Goal: Check status: Check status

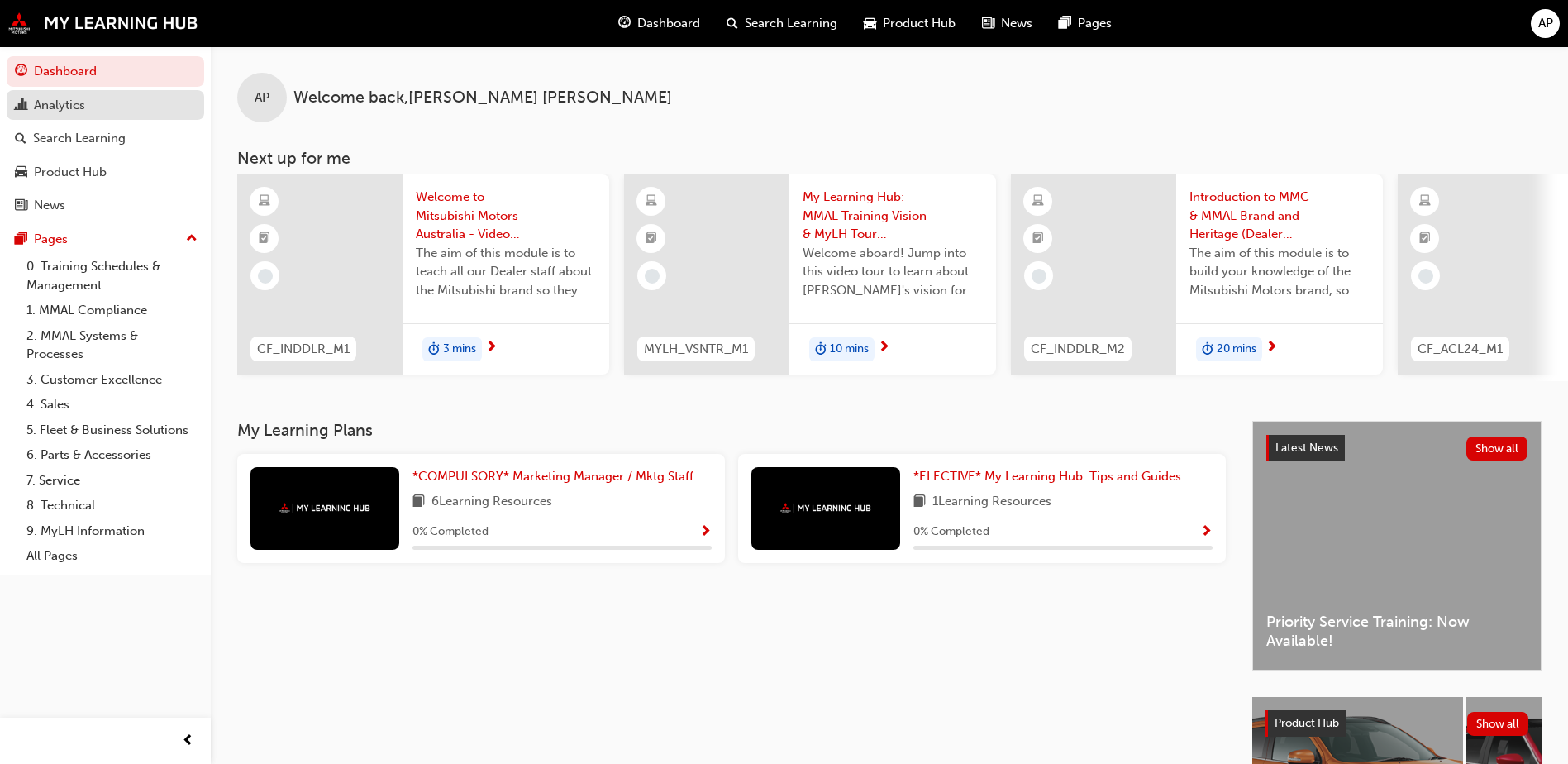
click at [131, 106] on div "Analytics" at bounding box center [105, 105] width 181 height 21
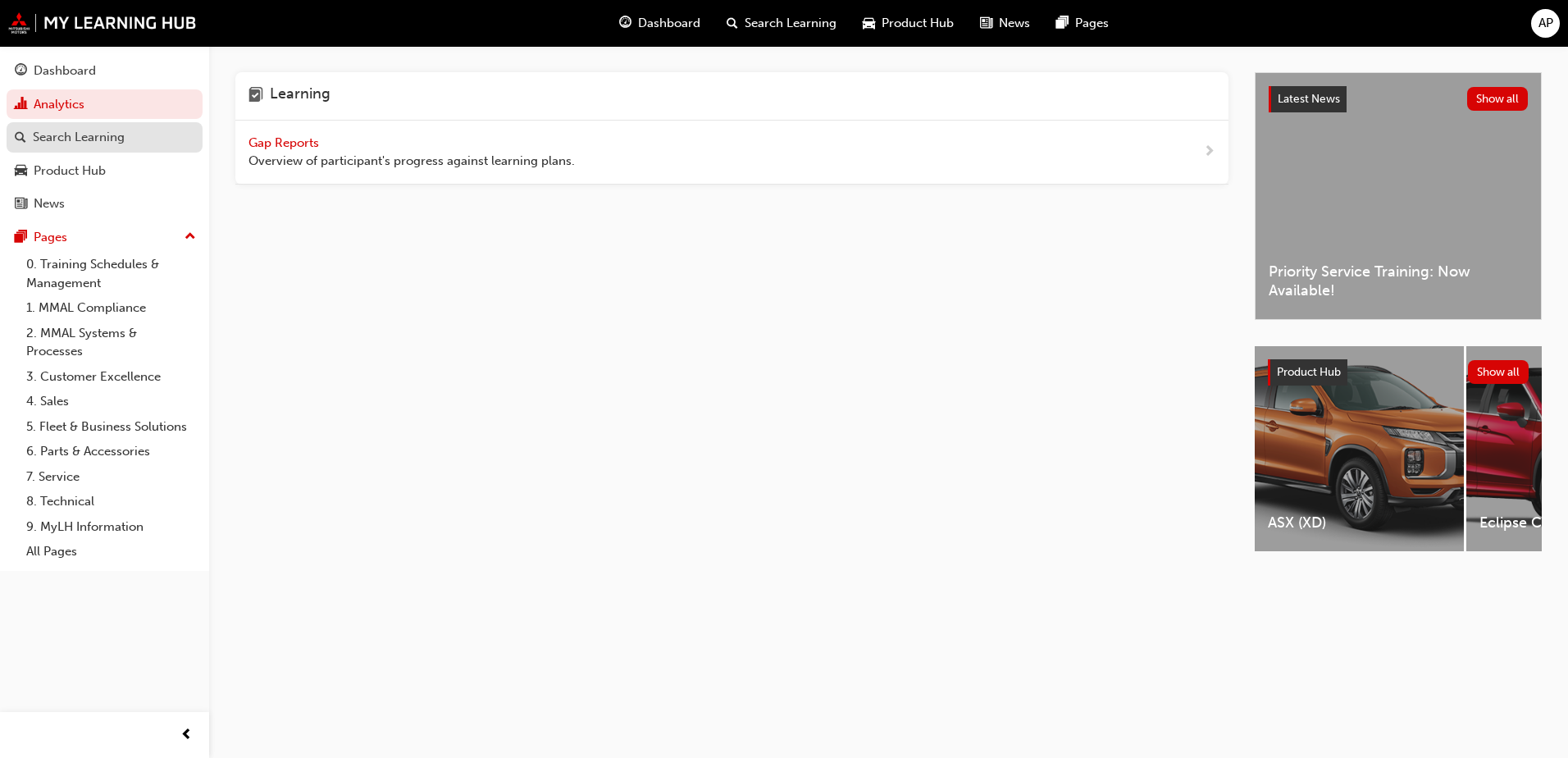
click at [125, 136] on div "Search Learning" at bounding box center [104, 138] width 179 height 21
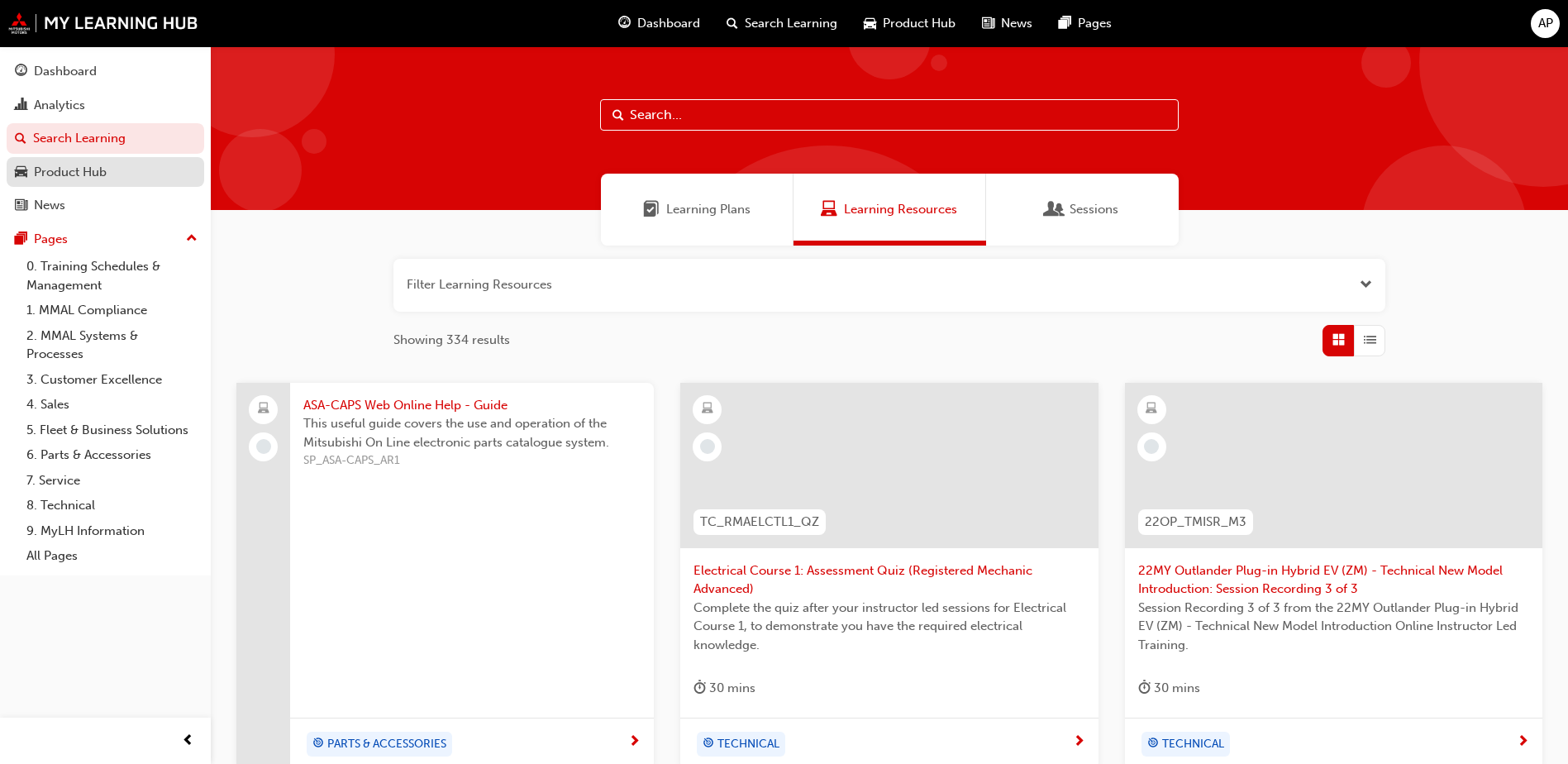
click at [148, 167] on div "Product Hub" at bounding box center [105, 172] width 181 height 21
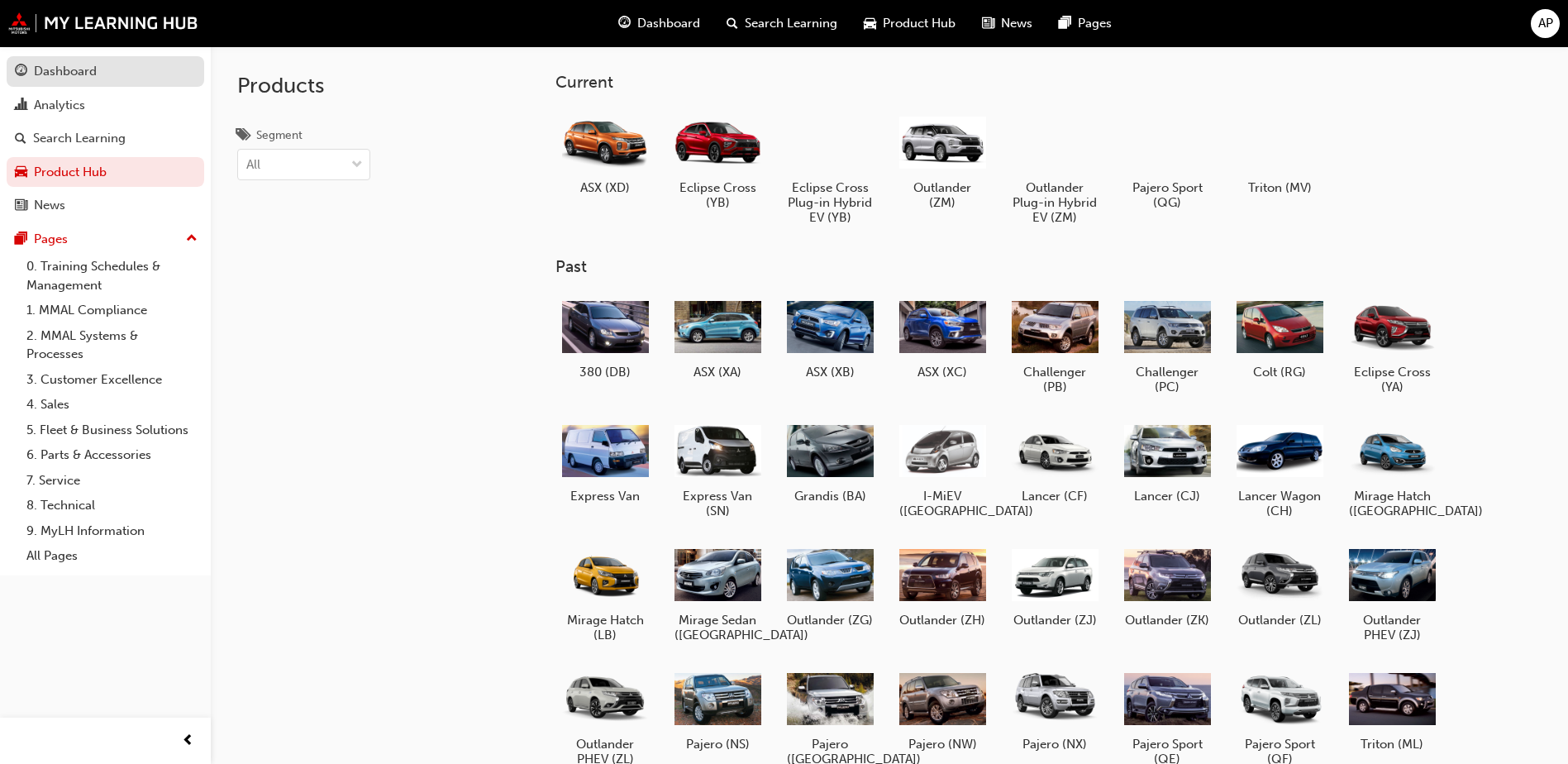
click at [104, 72] on div "Dashboard" at bounding box center [105, 72] width 181 height 21
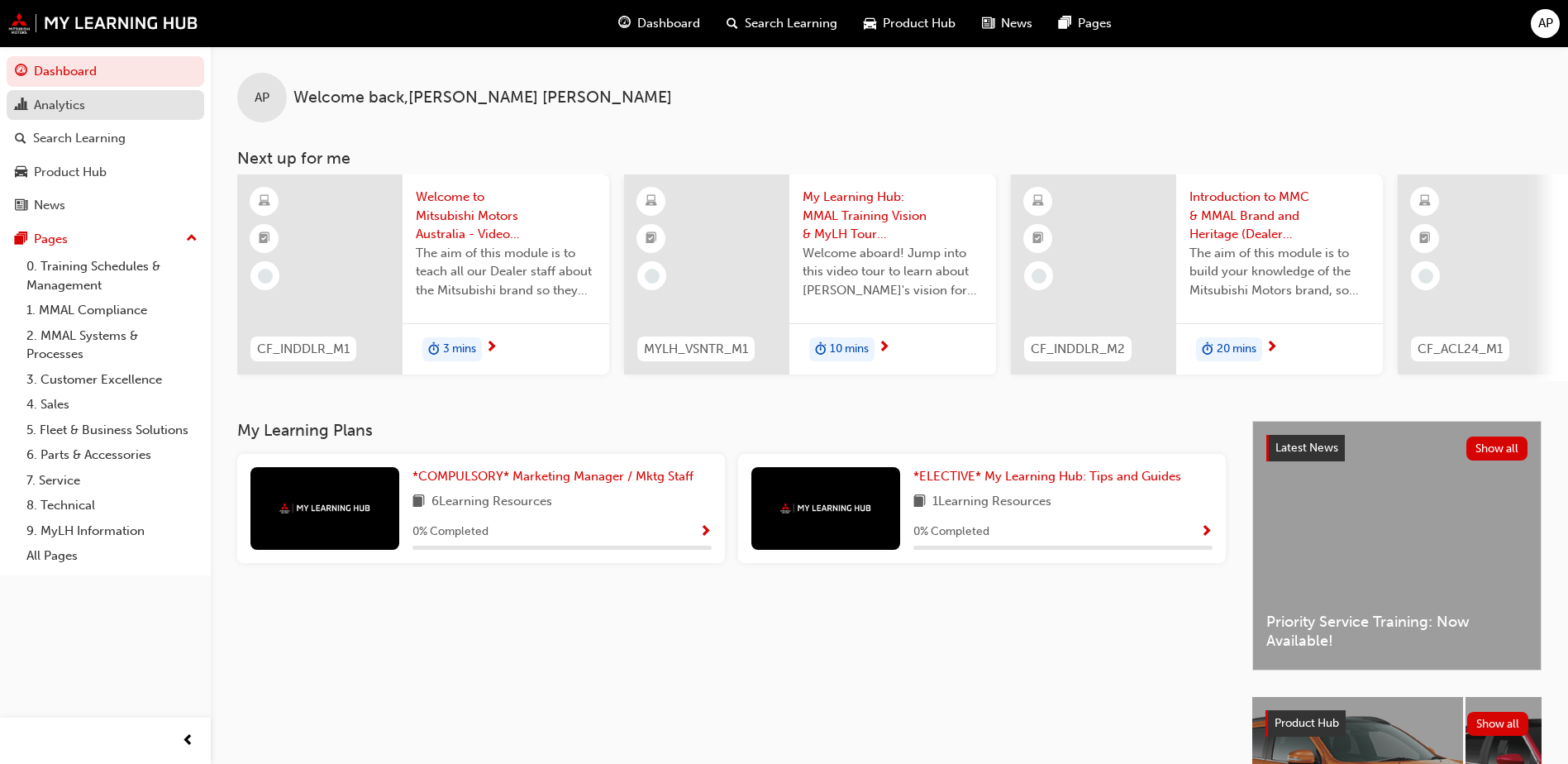
click at [109, 99] on div "Analytics" at bounding box center [105, 105] width 181 height 21
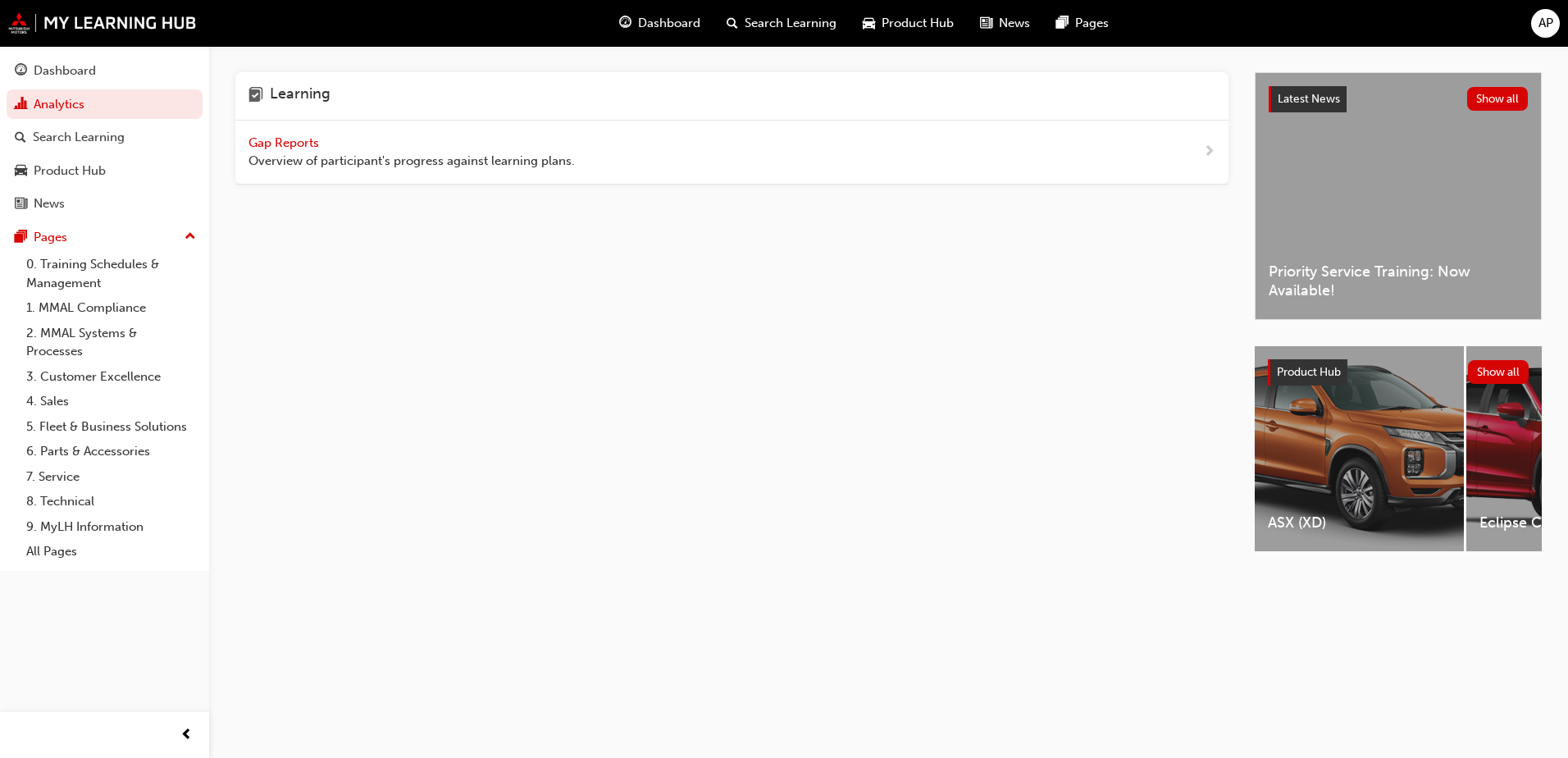
click at [282, 142] on span "Gap Reports" at bounding box center [286, 143] width 74 height 15
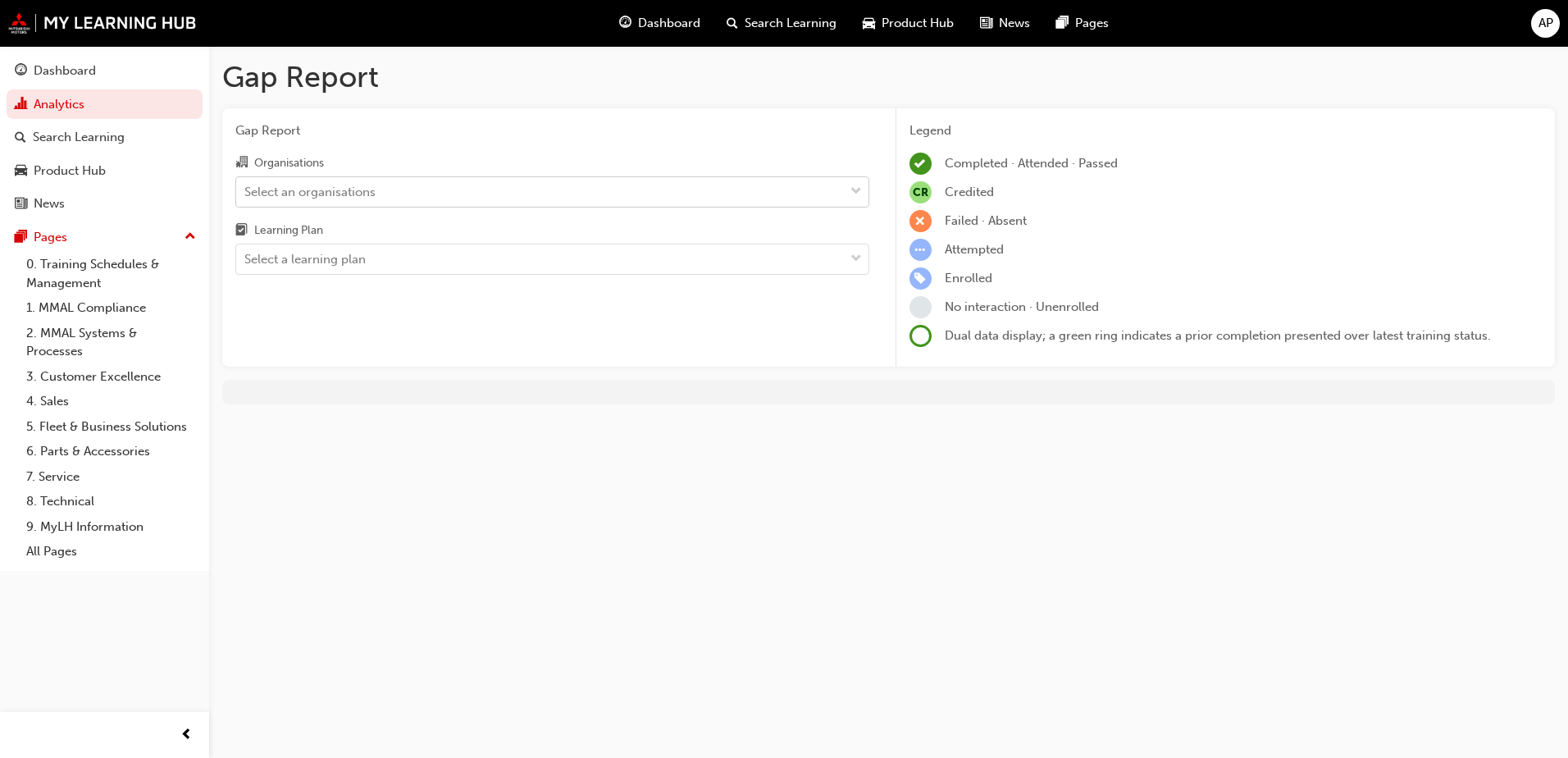
click at [669, 198] on div "Select an organisations" at bounding box center [540, 192] width 608 height 28
click at [246, 197] on input "Organisations Select an organisations" at bounding box center [246, 191] width 2 height 14
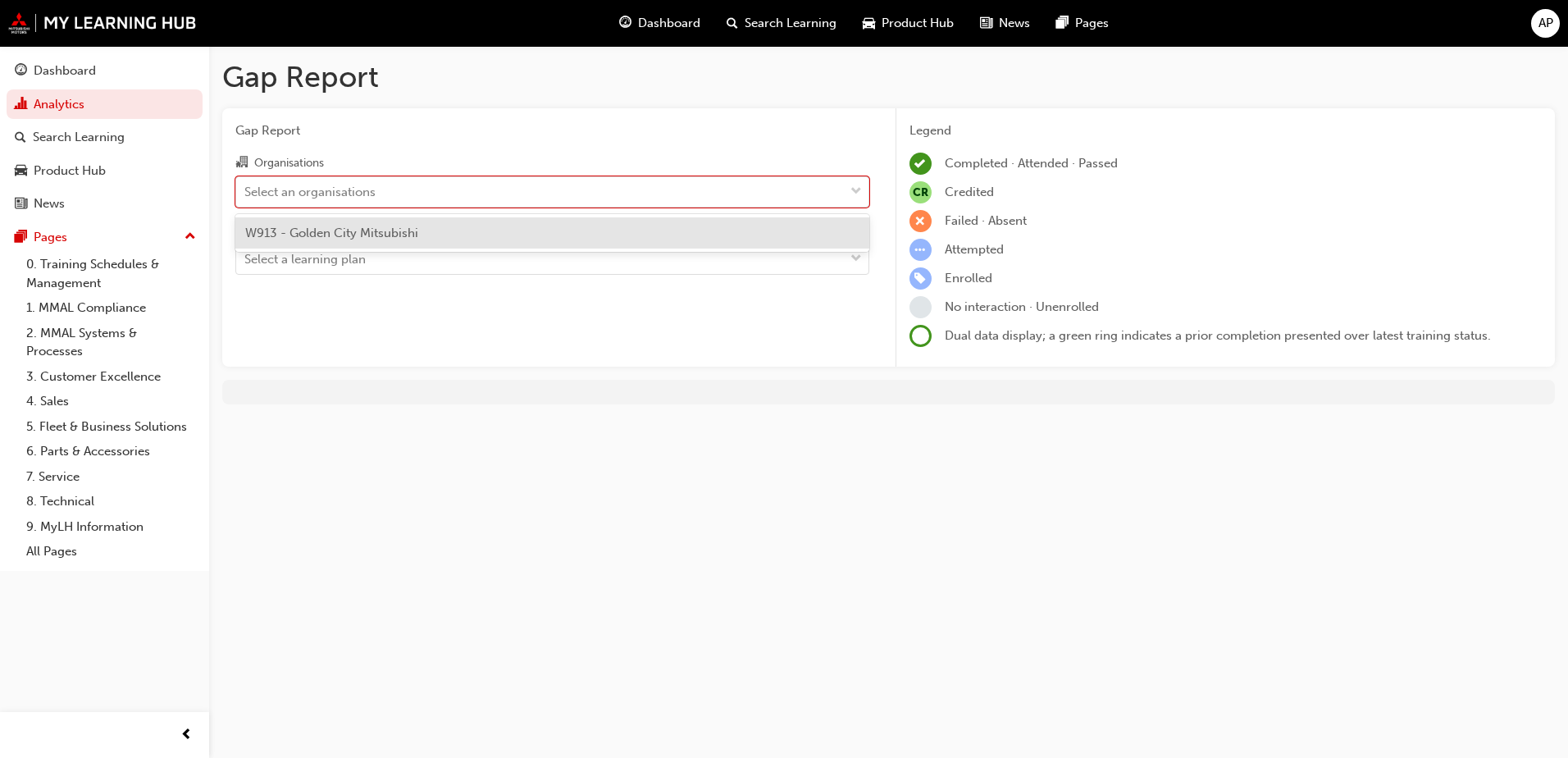
click at [615, 240] on div "W913 - Golden City Mitsubishi" at bounding box center [552, 233] width 634 height 32
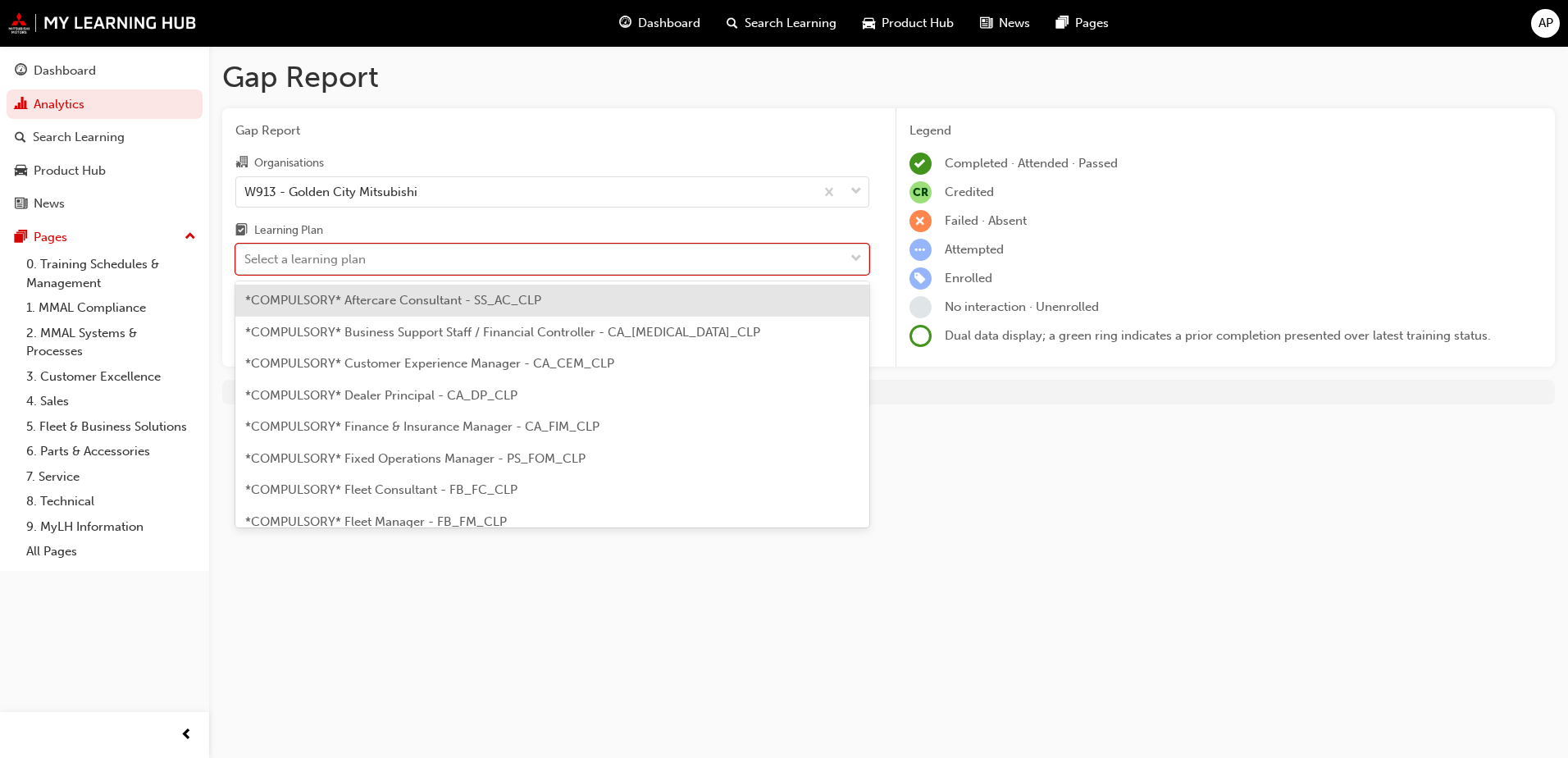
click at [666, 257] on div "Select a learning plan" at bounding box center [540, 259] width 608 height 28
click at [246, 257] on input "Learning Plan option *COMPULSORY* Aftercare Consultant - SS_AC_CLP focused, 1 o…" at bounding box center [246, 258] width 2 height 14
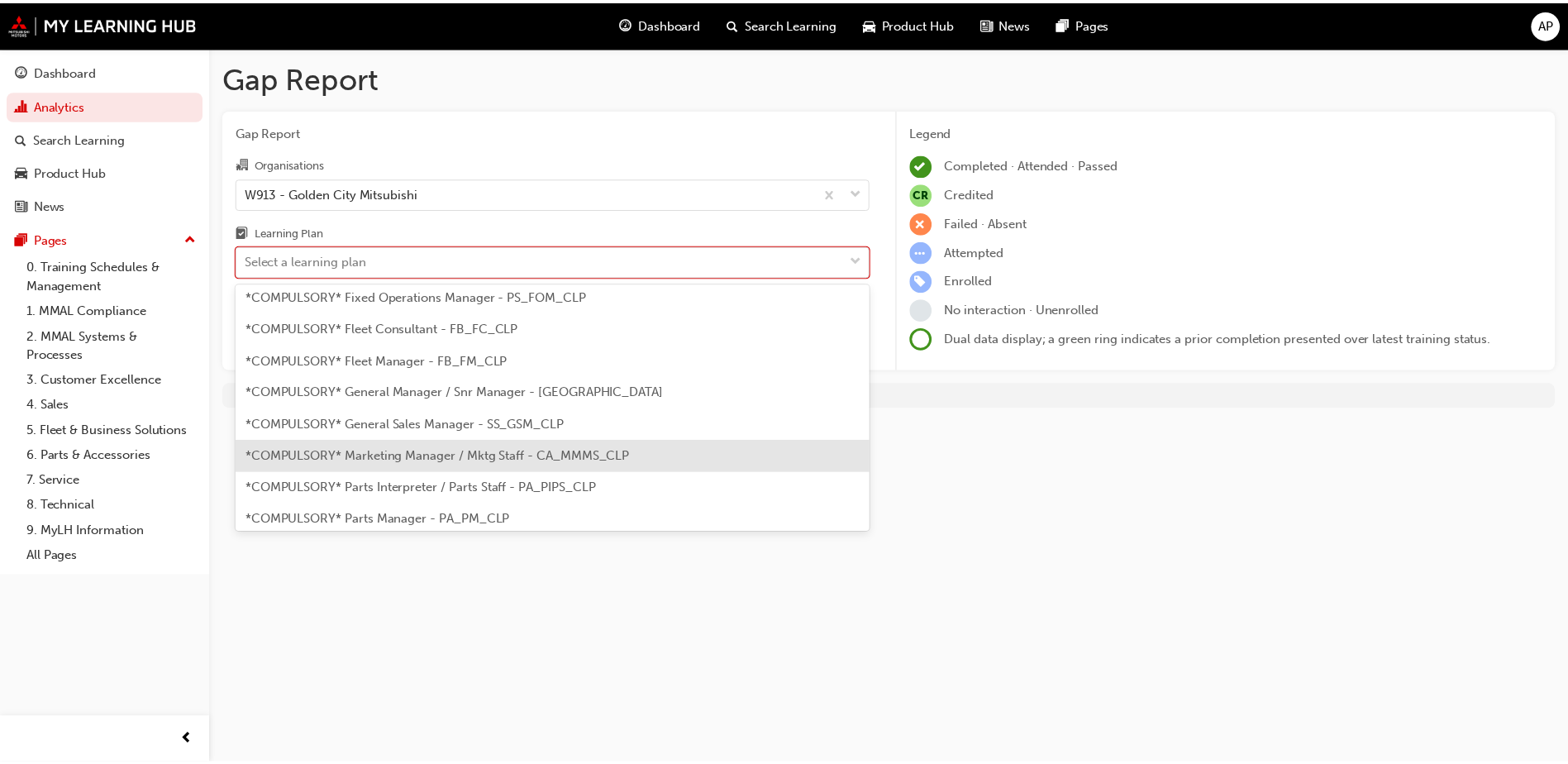
scroll to position [248, 0]
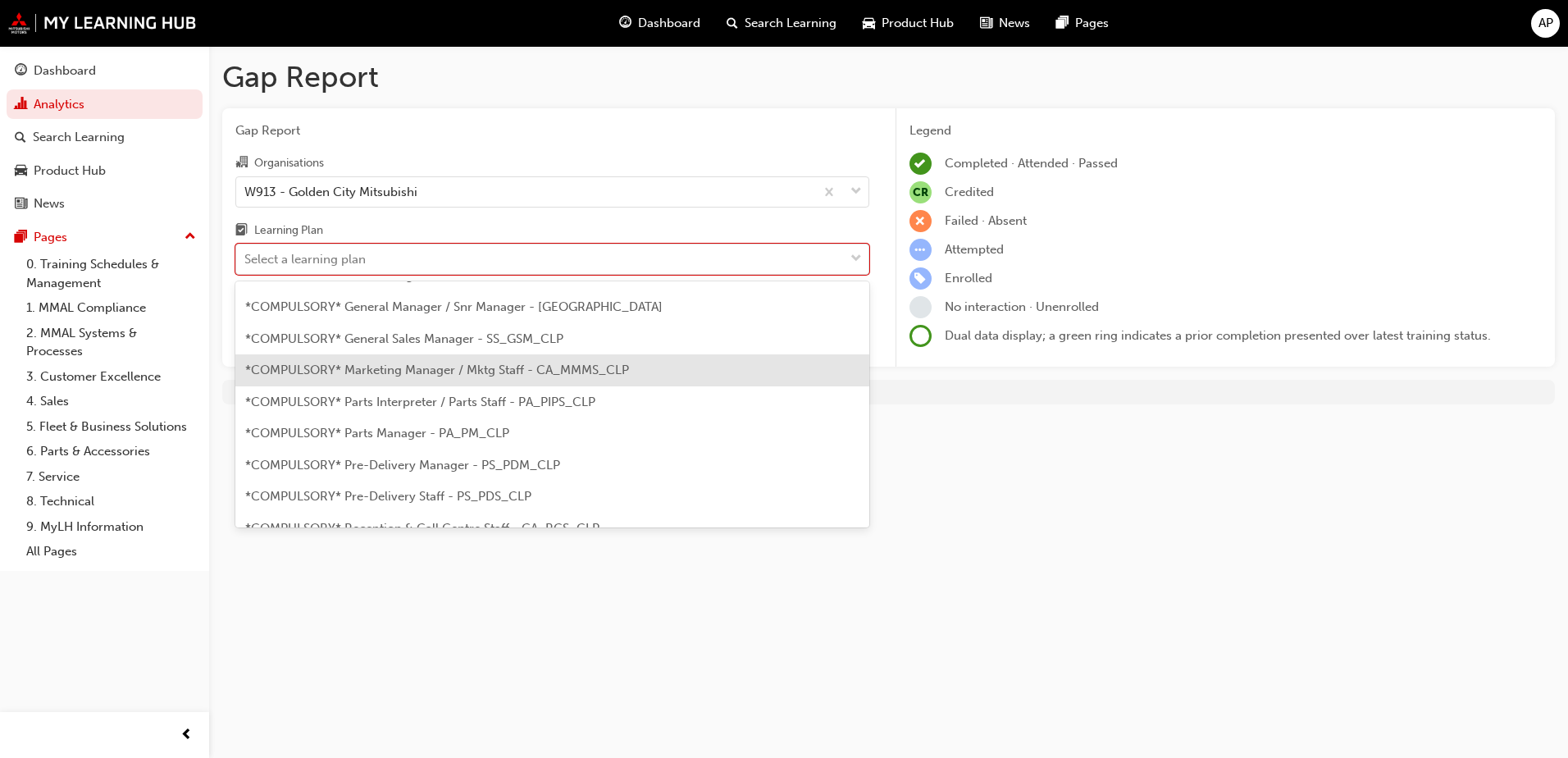
click at [427, 370] on span "*COMPULSORY* Marketing Manager / Mktg Staff - CA_MMMS_CLP" at bounding box center [436, 370] width 384 height 15
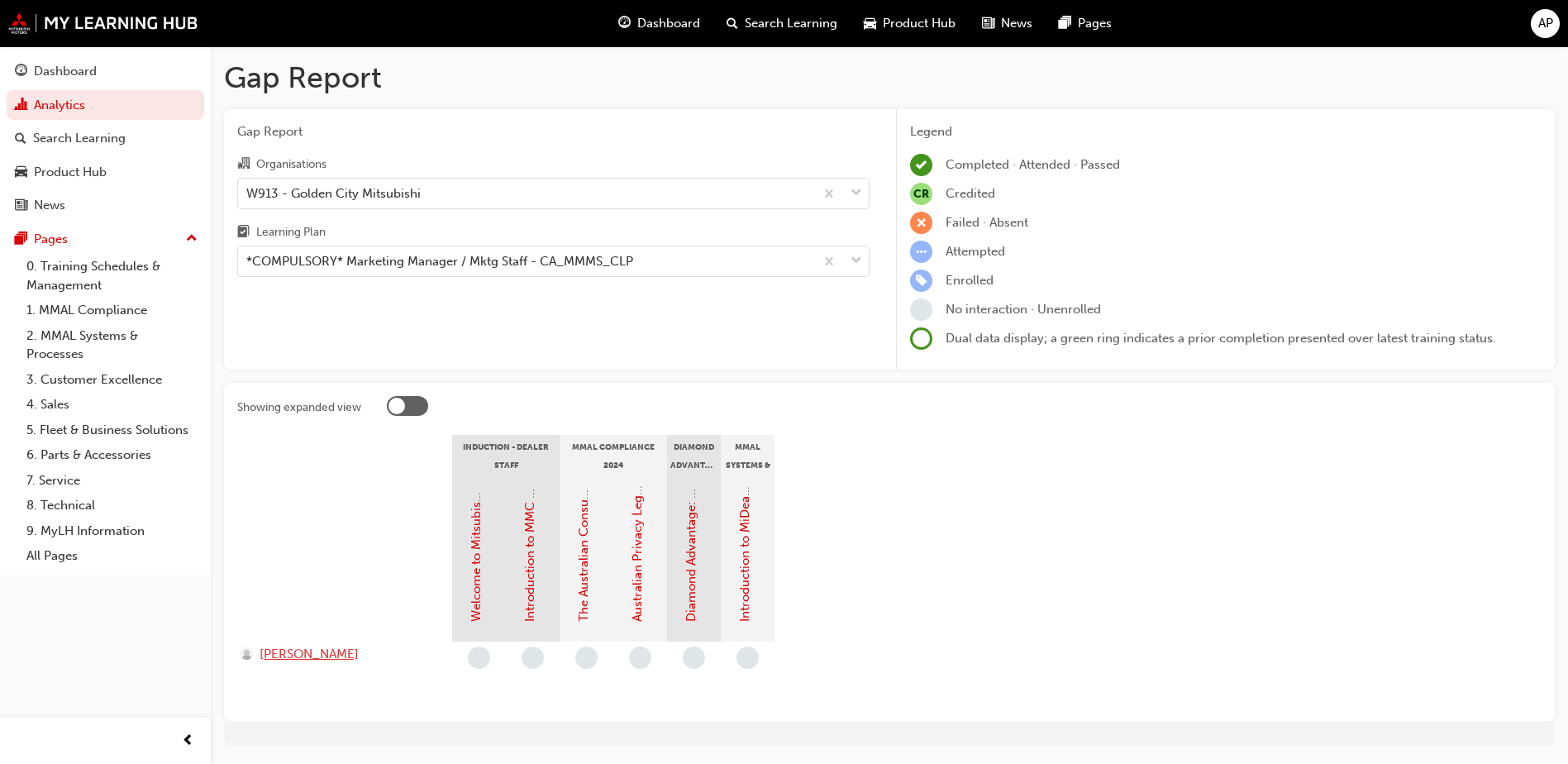
click at [359, 651] on span "[PERSON_NAME]" at bounding box center [309, 654] width 99 height 19
click at [750, 613] on link "Introduction to MiDealerAssist" at bounding box center [745, 535] width 15 height 173
